Goal: Task Accomplishment & Management: Manage account settings

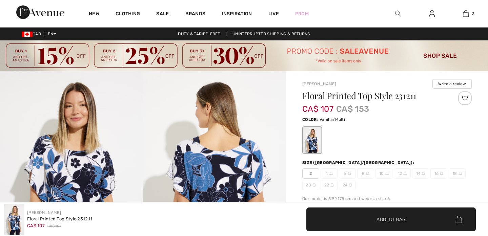
checkbox input "true"
click at [433, 16] on img at bounding box center [432, 13] width 6 height 8
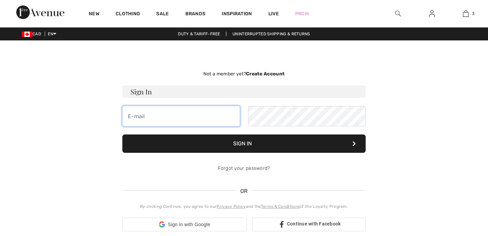
click at [129, 117] on input "email" at bounding box center [181, 116] width 118 height 20
checkbox input "true"
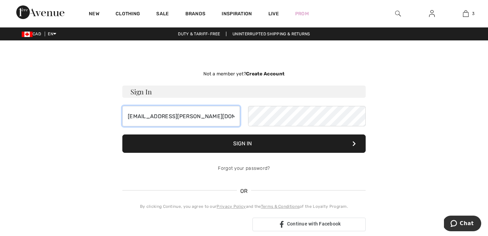
type input "christopherfsmith@rogers.com"
click at [275, 146] on button "Sign In" at bounding box center [243, 143] width 243 height 18
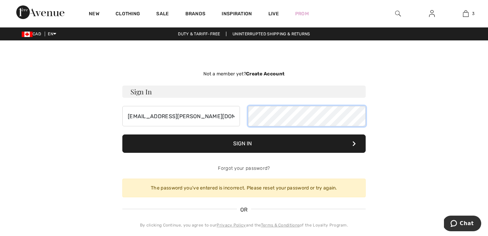
click at [239, 112] on div "christopherfsmith@rogers.com" at bounding box center [243, 116] width 243 height 20
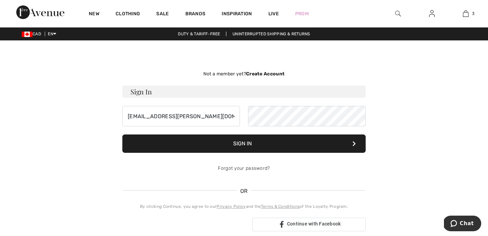
click at [261, 142] on button "Sign In" at bounding box center [243, 143] width 243 height 18
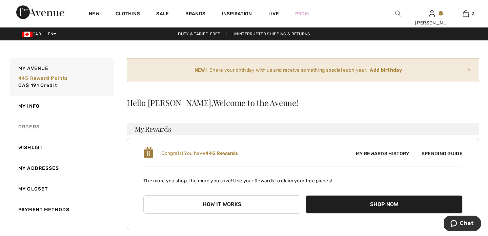
click at [37, 125] on link "Orders" at bounding box center [61, 126] width 105 height 21
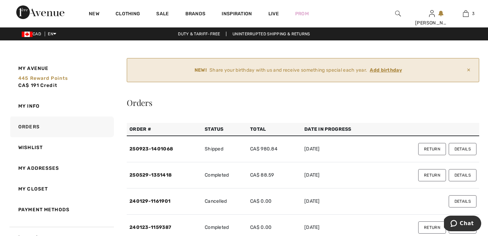
click at [456, 149] on button "Details" at bounding box center [463, 149] width 28 height 12
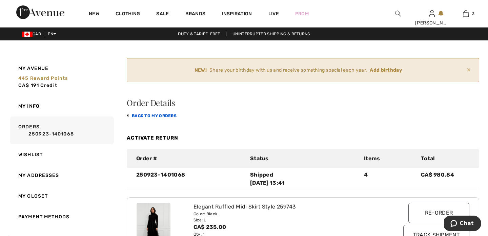
click at [134, 115] on link "back to My Orders" at bounding box center [152, 115] width 50 height 5
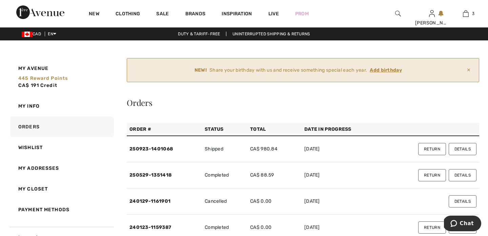
click at [428, 147] on button "Return" at bounding box center [432, 149] width 28 height 12
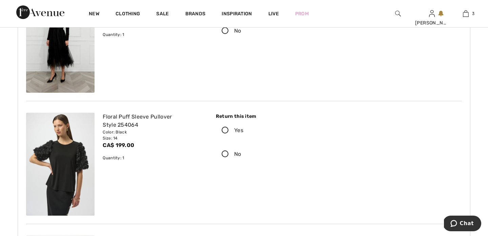
scroll to position [253, 0]
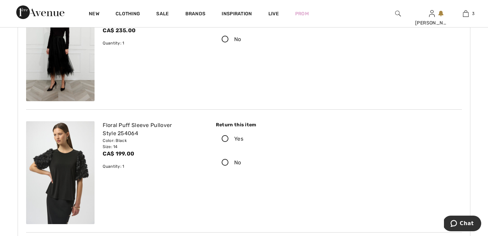
click at [225, 138] on icon at bounding box center [225, 138] width 18 height 7
click at [243, 138] on input "Yes" at bounding box center [245, 138] width 4 height 20
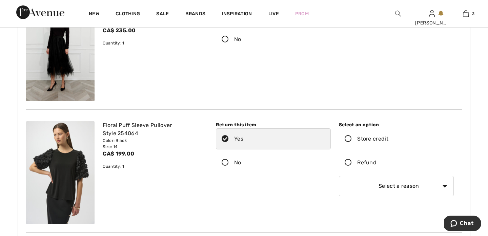
click at [227, 137] on icon at bounding box center [225, 138] width 18 height 7
click at [243, 137] on input "Yes" at bounding box center [245, 138] width 4 height 20
click at [223, 162] on icon at bounding box center [225, 162] width 18 height 7
click at [241, 162] on input "No" at bounding box center [243, 162] width 4 height 20
radio input "true"
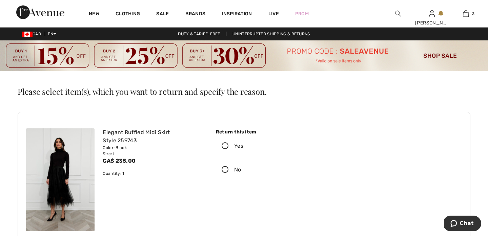
scroll to position [0, 0]
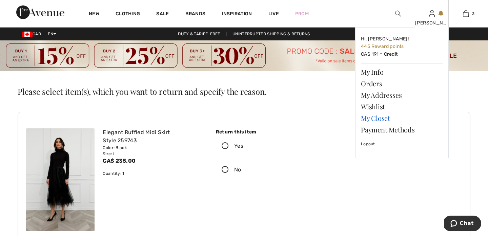
click at [376, 118] on link "My Closet" at bounding box center [402, 118] width 82 height 12
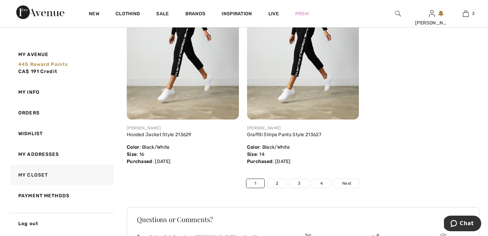
scroll to position [3851, 0]
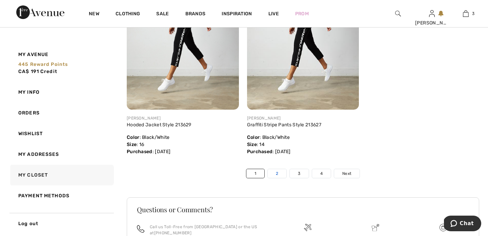
click at [280, 175] on link "2" at bounding box center [277, 173] width 19 height 9
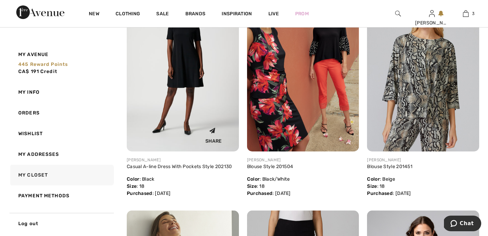
scroll to position [1750, 0]
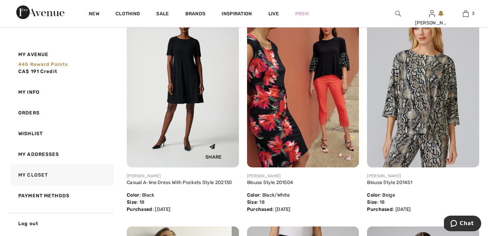
click at [191, 73] on img at bounding box center [183, 83] width 112 height 168
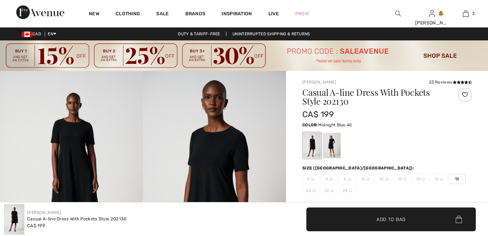
click at [333, 141] on div at bounding box center [332, 145] width 18 height 25
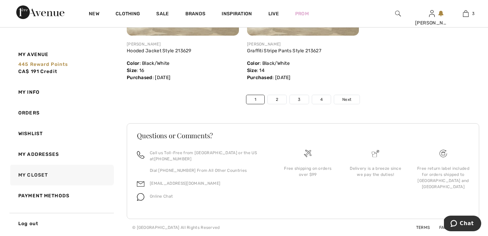
scroll to position [3925, 0]
